Goal: Task Accomplishment & Management: Complete application form

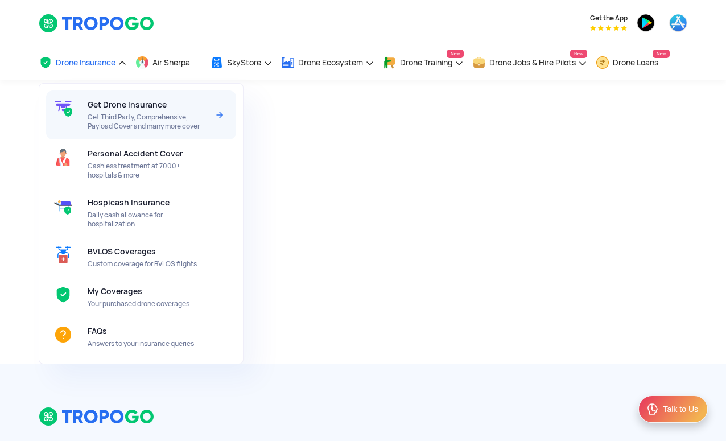
click at [160, 108] on span "Get Drone Insurance" at bounding box center [127, 104] width 79 height 9
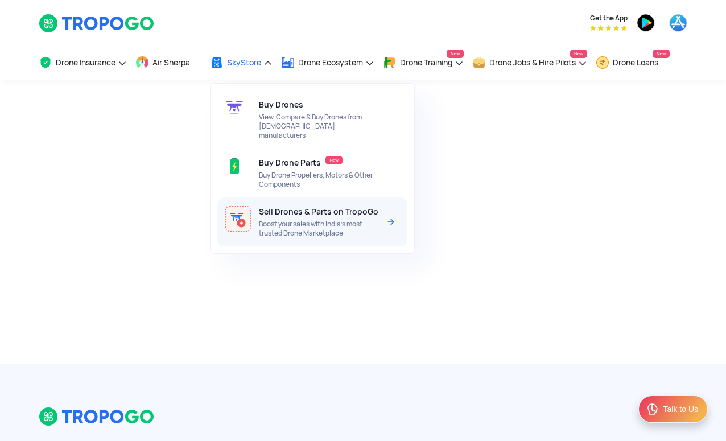
click at [283, 220] on span "Boost your sales with India’s most trusted Drone Marketplace" at bounding box center [319, 229] width 120 height 18
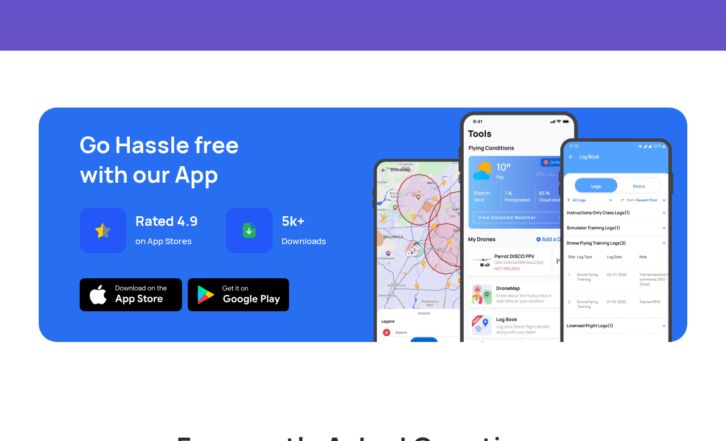
scroll to position [3499, 0]
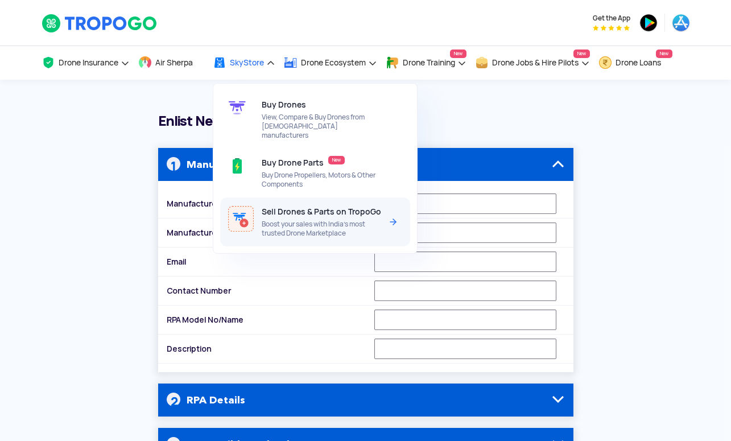
click at [396, 215] on img at bounding box center [393, 222] width 14 height 14
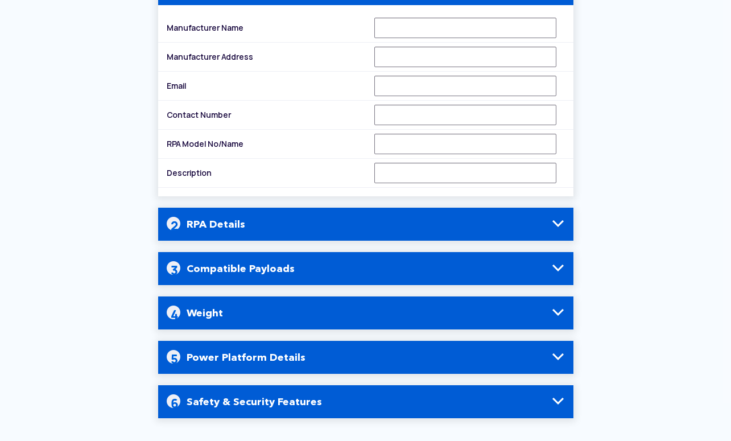
scroll to position [173, 0]
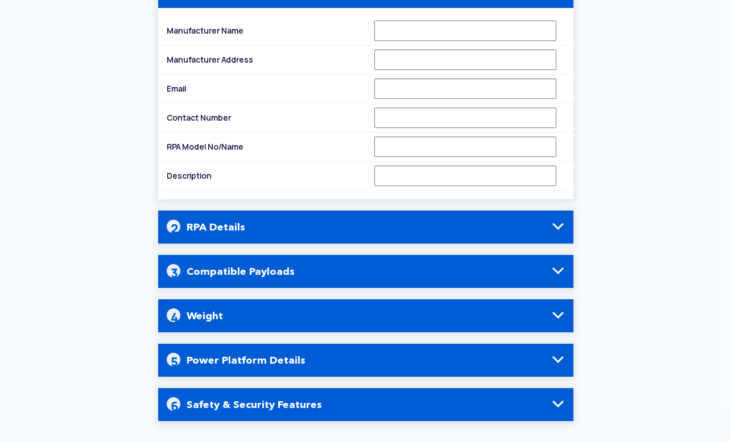
click at [297, 229] on h4 "RPA Details" at bounding box center [366, 226] width 398 height 33
click at [560, 225] on span at bounding box center [558, 227] width 14 height 14
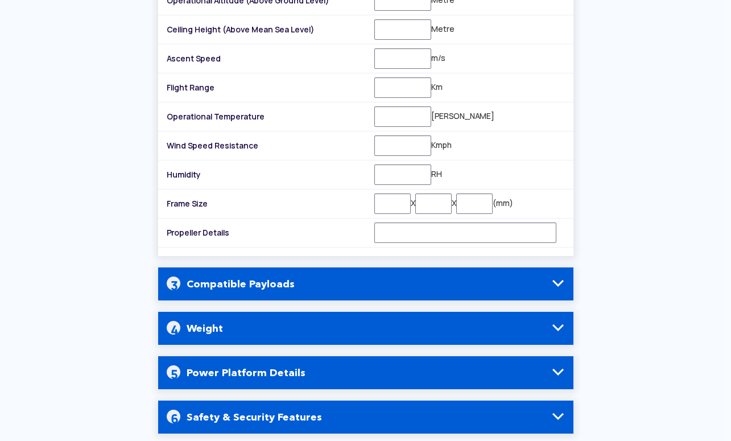
scroll to position [897, 0]
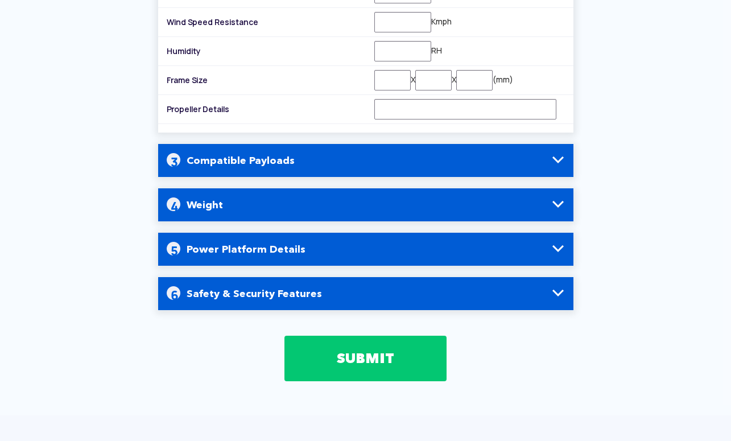
click at [391, 148] on h4 "Compatible Payloads" at bounding box center [366, 160] width 398 height 33
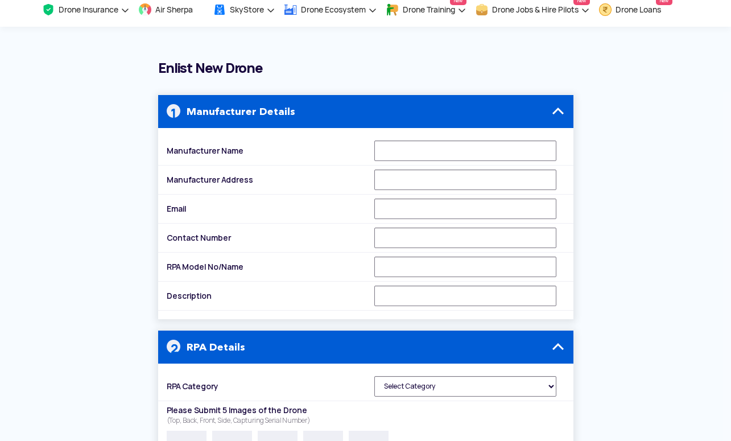
scroll to position [0, 0]
